Goal: Find contact information: Find contact information

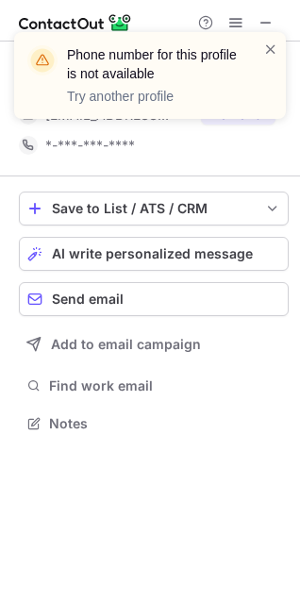
scroll to position [8, 8]
click at [266, 48] on span at bounding box center [270, 49] width 15 height 19
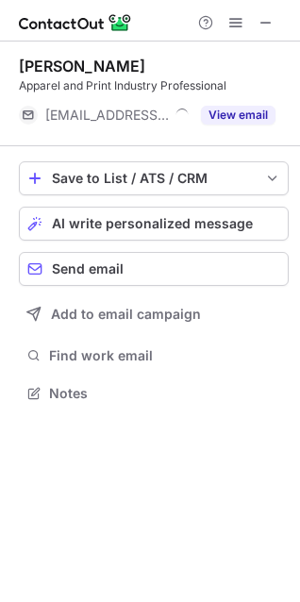
scroll to position [9, 8]
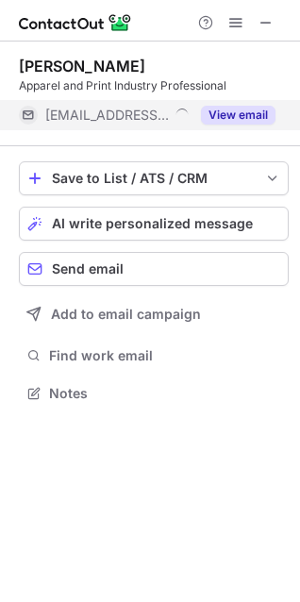
click at [241, 119] on button "View email" at bounding box center [238, 115] width 75 height 19
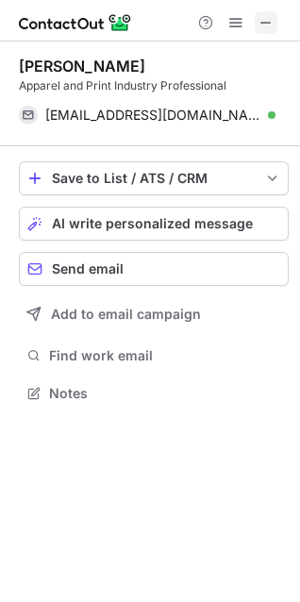
click at [269, 15] on span at bounding box center [266, 22] width 15 height 15
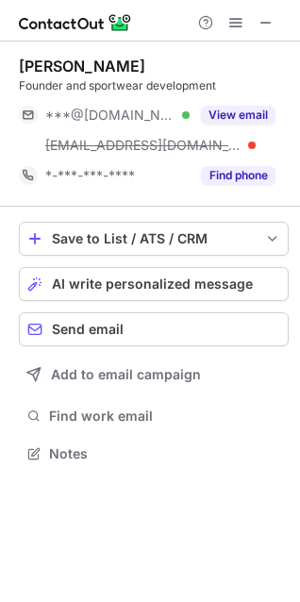
scroll to position [440, 300]
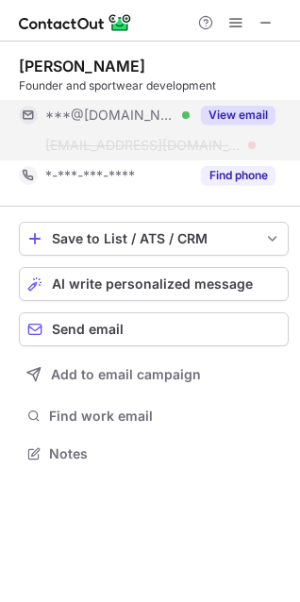
click at [226, 118] on button "View email" at bounding box center [238, 115] width 75 height 19
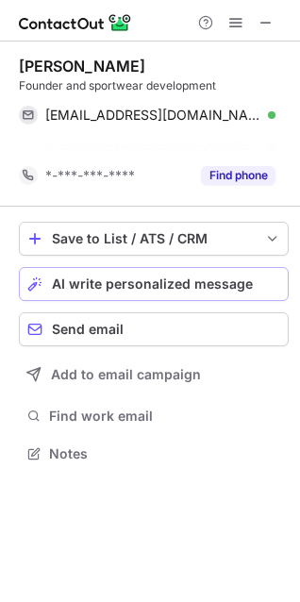
scroll to position [8, 8]
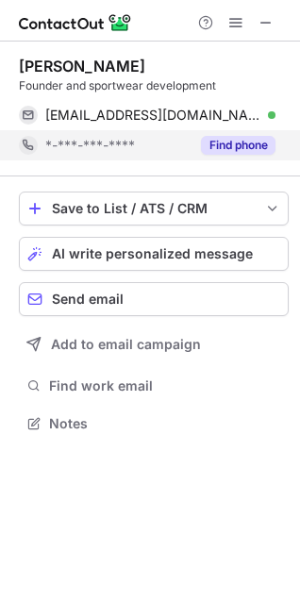
click at [233, 143] on button "Find phone" at bounding box center [238, 145] width 75 height 19
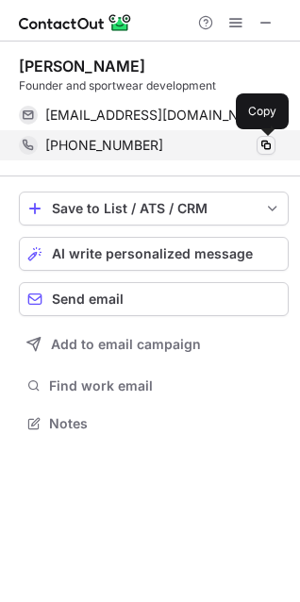
click at [272, 142] on span at bounding box center [266, 145] width 15 height 15
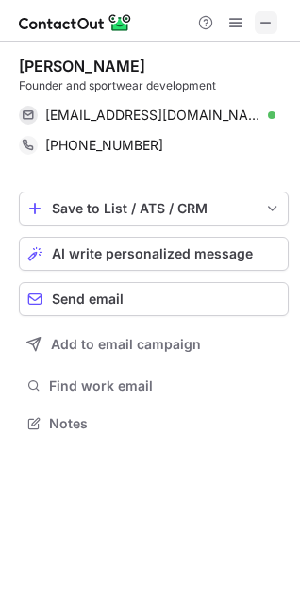
click at [264, 23] on span at bounding box center [266, 22] width 15 height 15
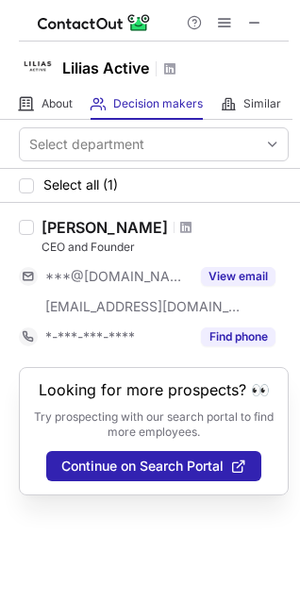
drag, startPoint x: 259, startPoint y: 21, endPoint x: 36, endPoint y: 21, distance: 223.6
click at [259, 21] on span at bounding box center [254, 22] width 15 height 15
